Goal: Contribute content

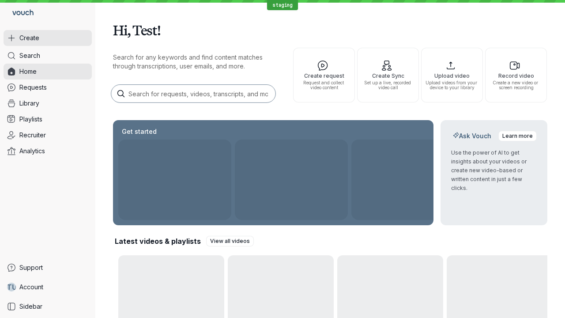
click at [48, 38] on button "Create" at bounding box center [48, 38] width 88 height 16
